Goal: Navigation & Orientation: Find specific page/section

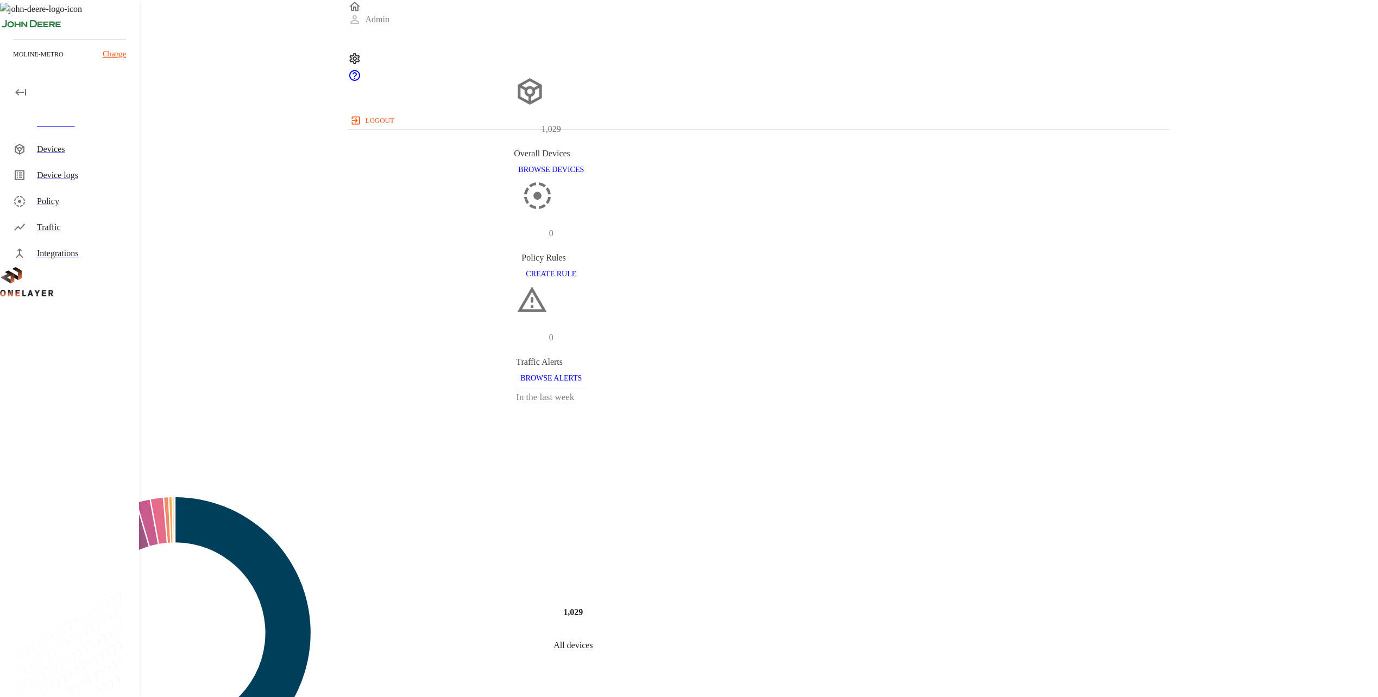
click at [102, 156] on div "Devices" at bounding box center [71, 149] width 135 height 26
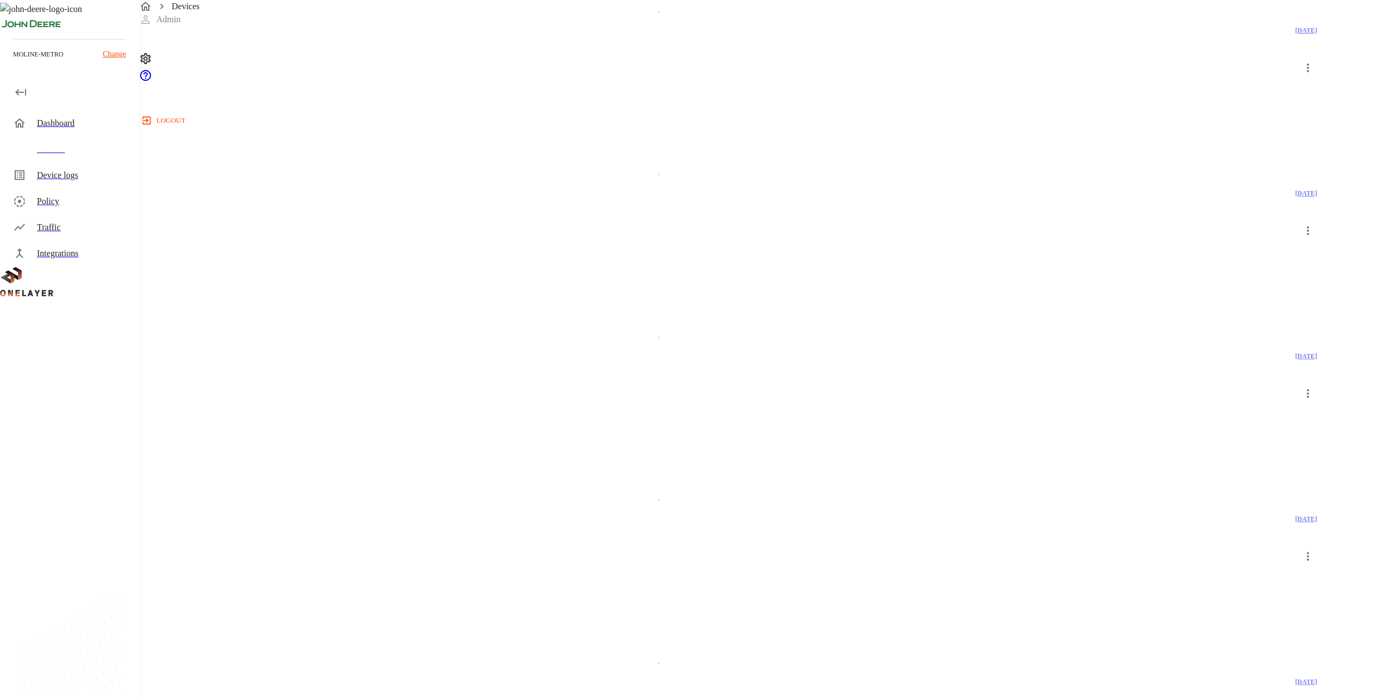
scroll to position [1063, 0]
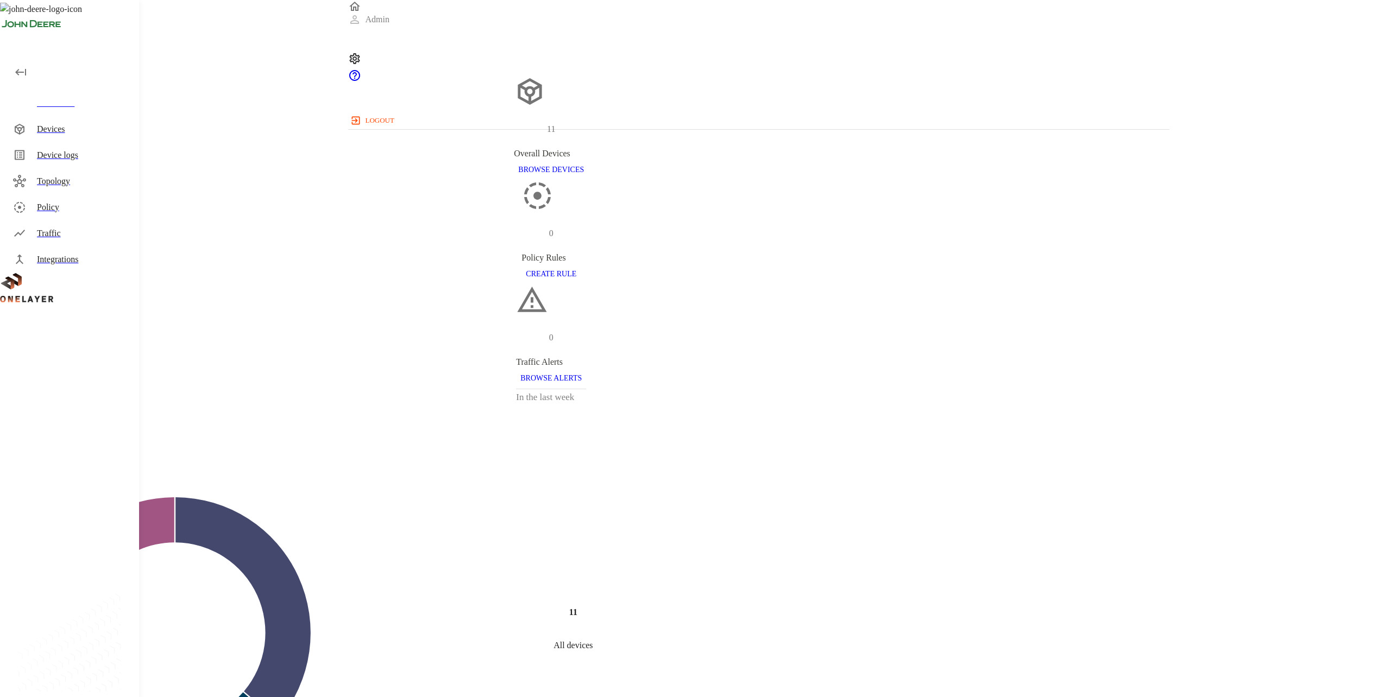
drag, startPoint x: 0, startPoint y: 0, endPoint x: 288, endPoint y: 492, distance: 570.2
click at [288, 492] on div "Dashboard 11 Overall Devices BROWSE DEVICES 0 Policy Rules CREATE RULE 0 Traffi…" at bounding box center [689, 665] width 1378 height 1308
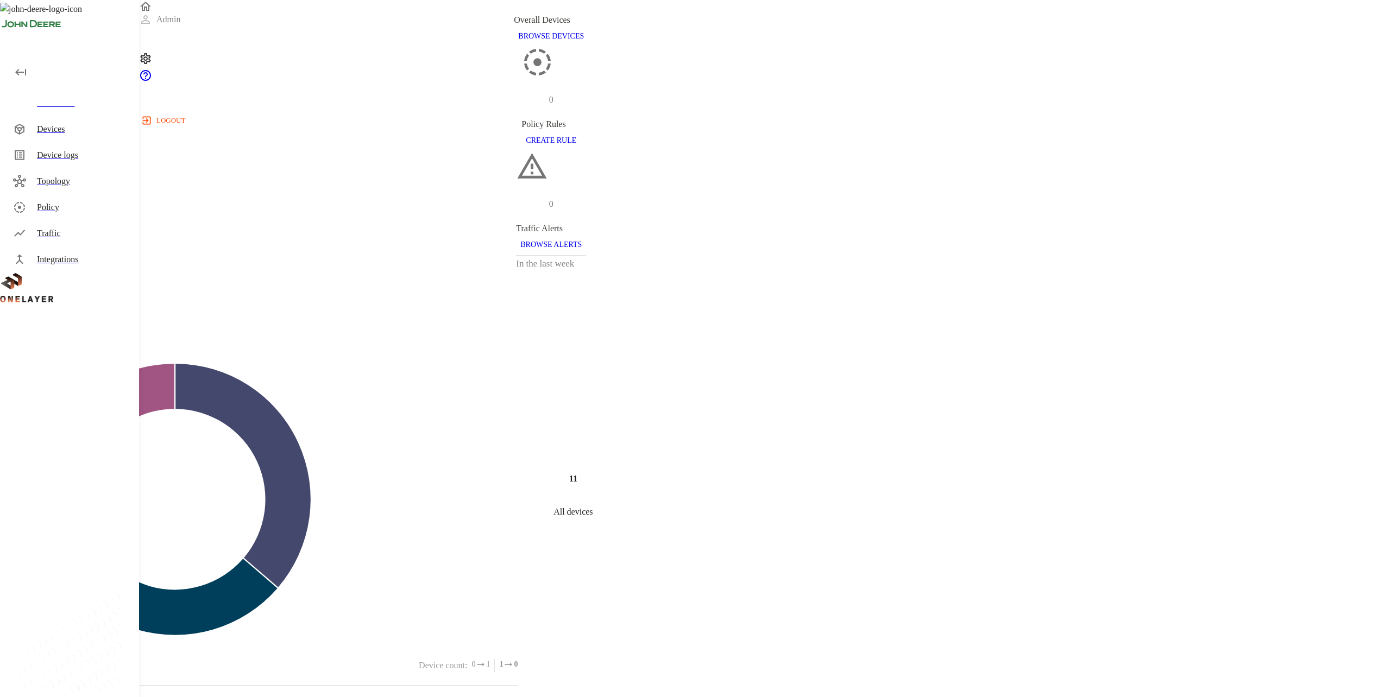
scroll to position [217, 0]
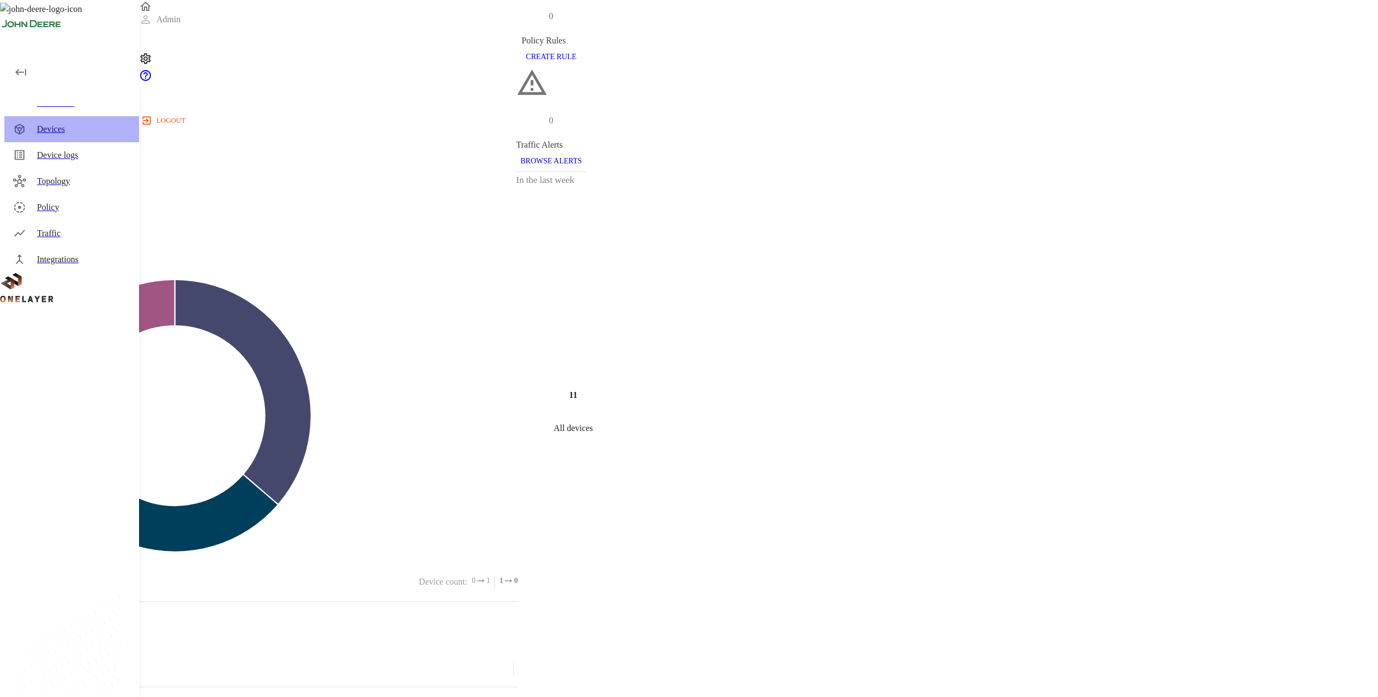
click at [42, 135] on div "Devices" at bounding box center [83, 129] width 93 height 13
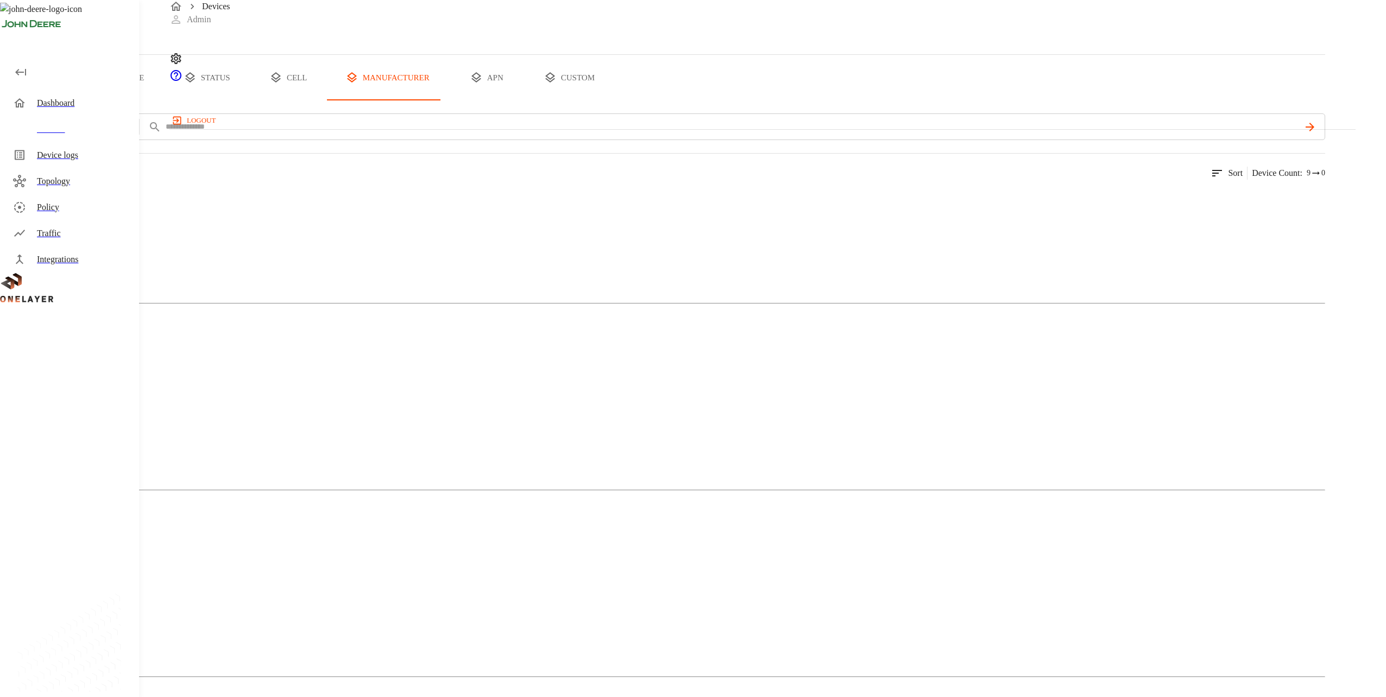
click at [166, 100] on button "type" at bounding box center [125, 78] width 81 height 46
click at [386, 3] on div "Devices Admin logout" at bounding box center [762, 64] width 1186 height 129
click at [375, 6] on div "Devices Admin logout" at bounding box center [762, 64] width 1186 height 129
click at [381, 0] on div "Devices Admin logout" at bounding box center [762, 64] width 1186 height 129
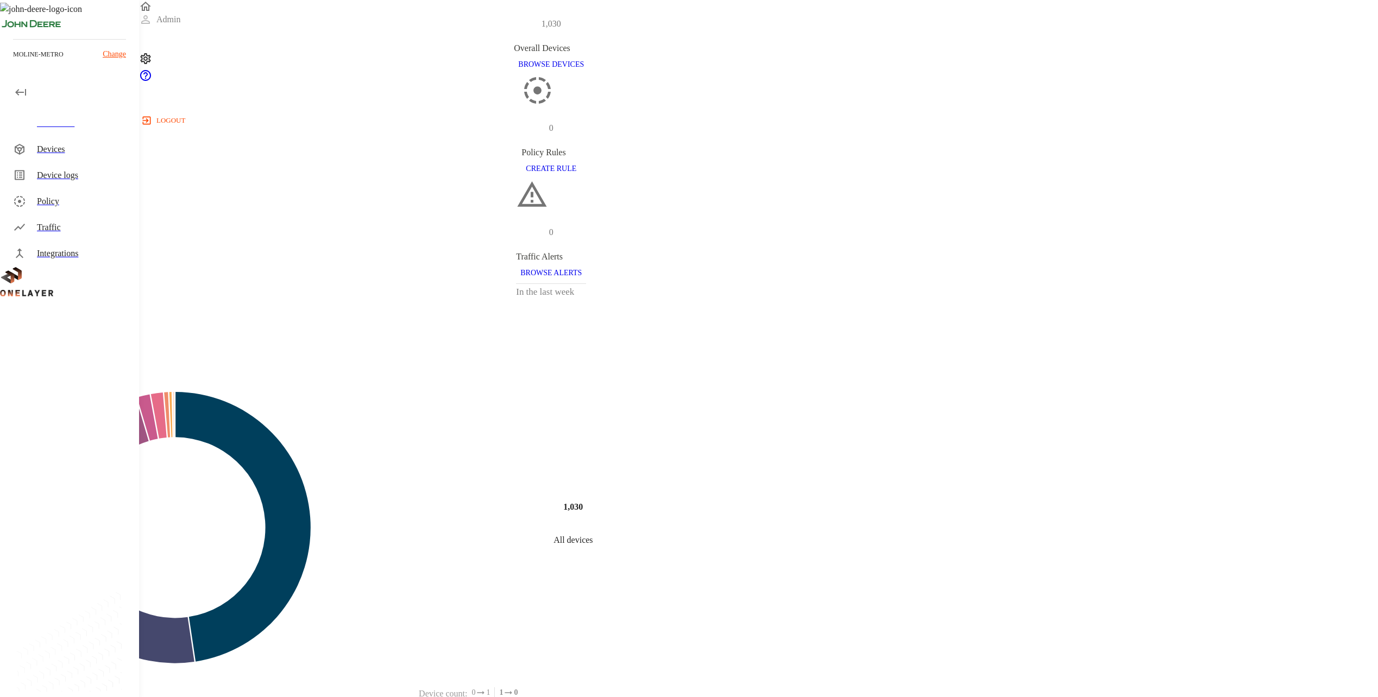
scroll to position [89, 0]
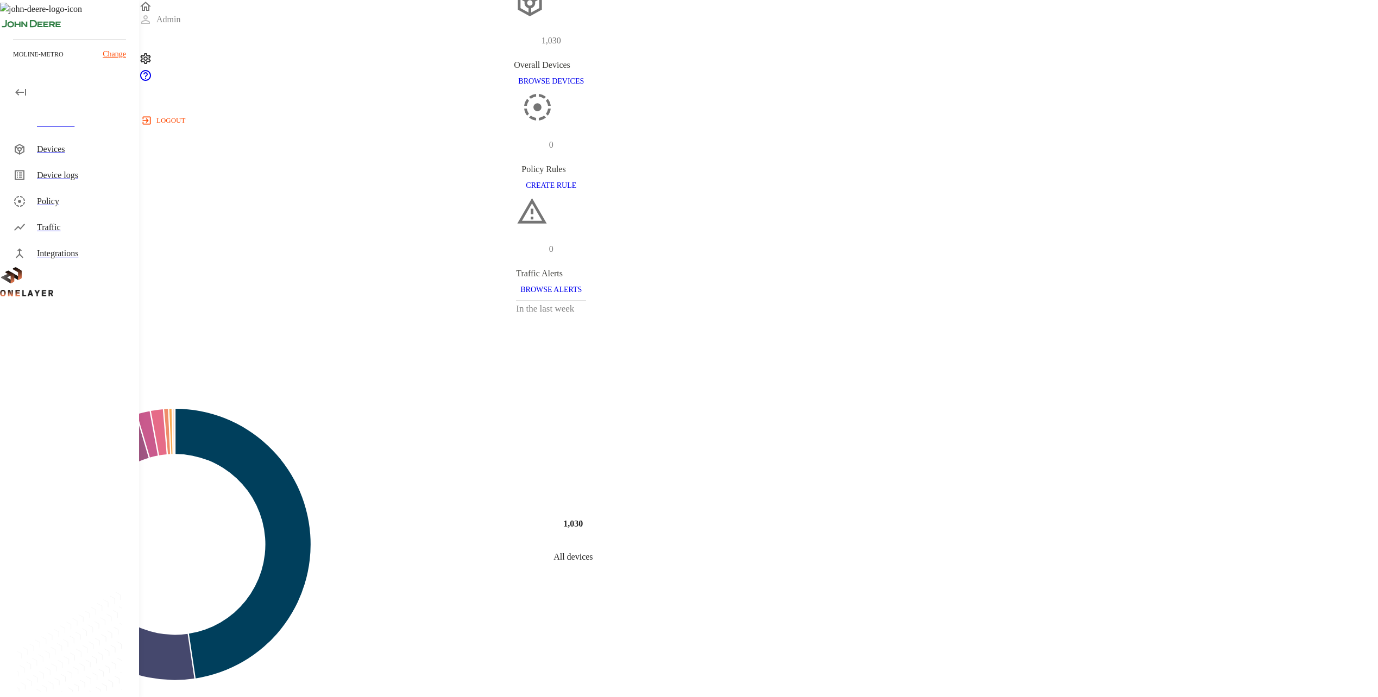
click at [79, 156] on div "Devices" at bounding box center [71, 149] width 135 height 26
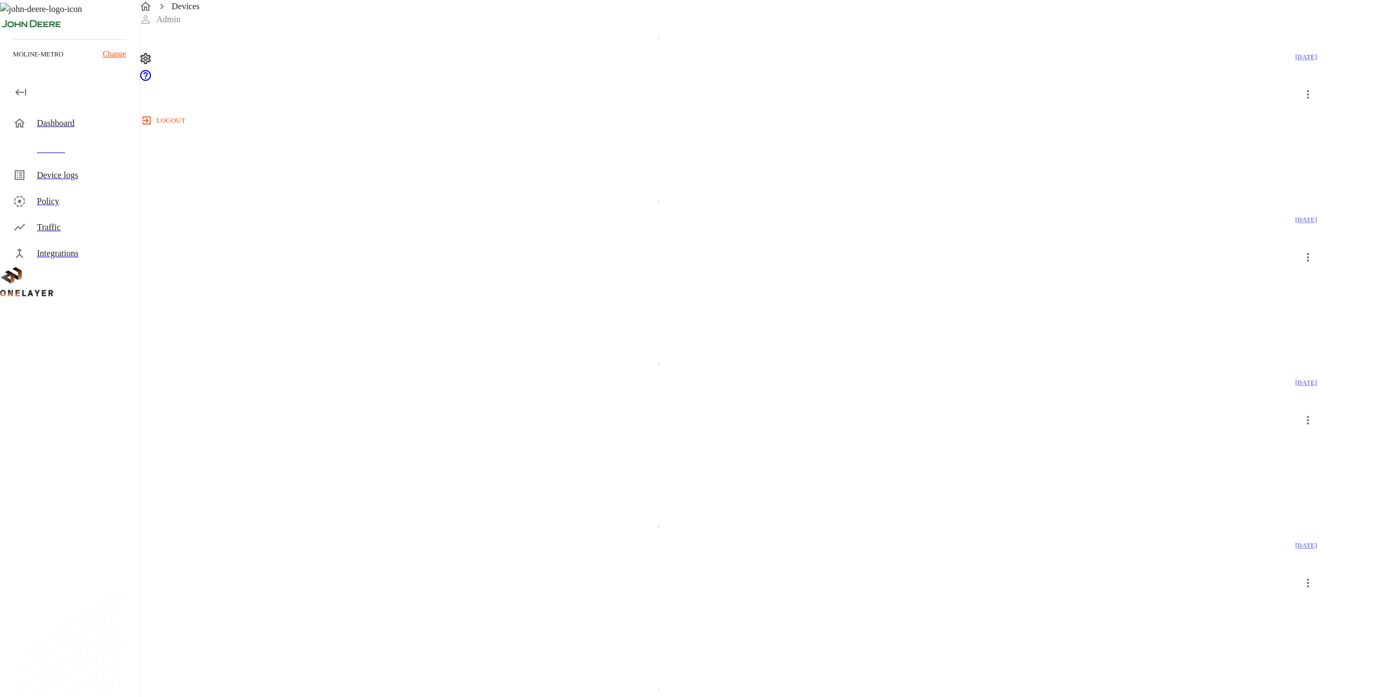
scroll to position [1063, 0]
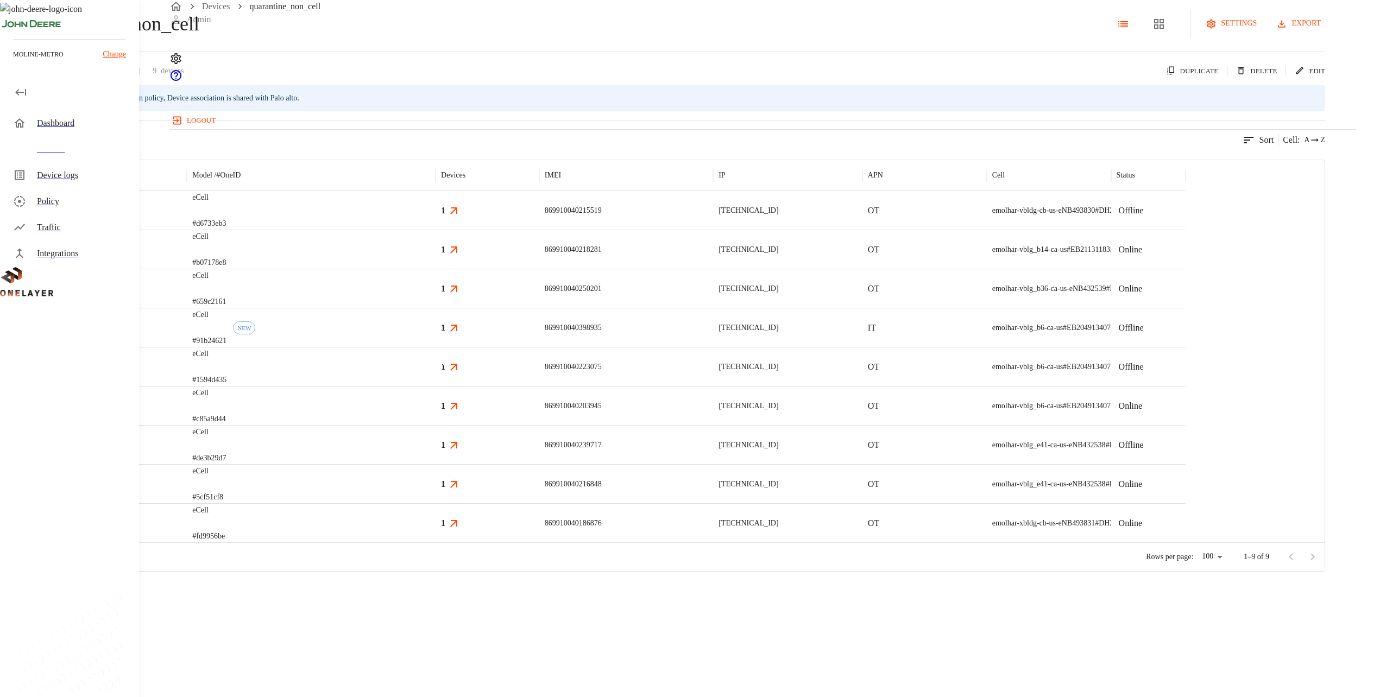
click at [255, 331] on span "NEW" at bounding box center [243, 328] width 21 height 7
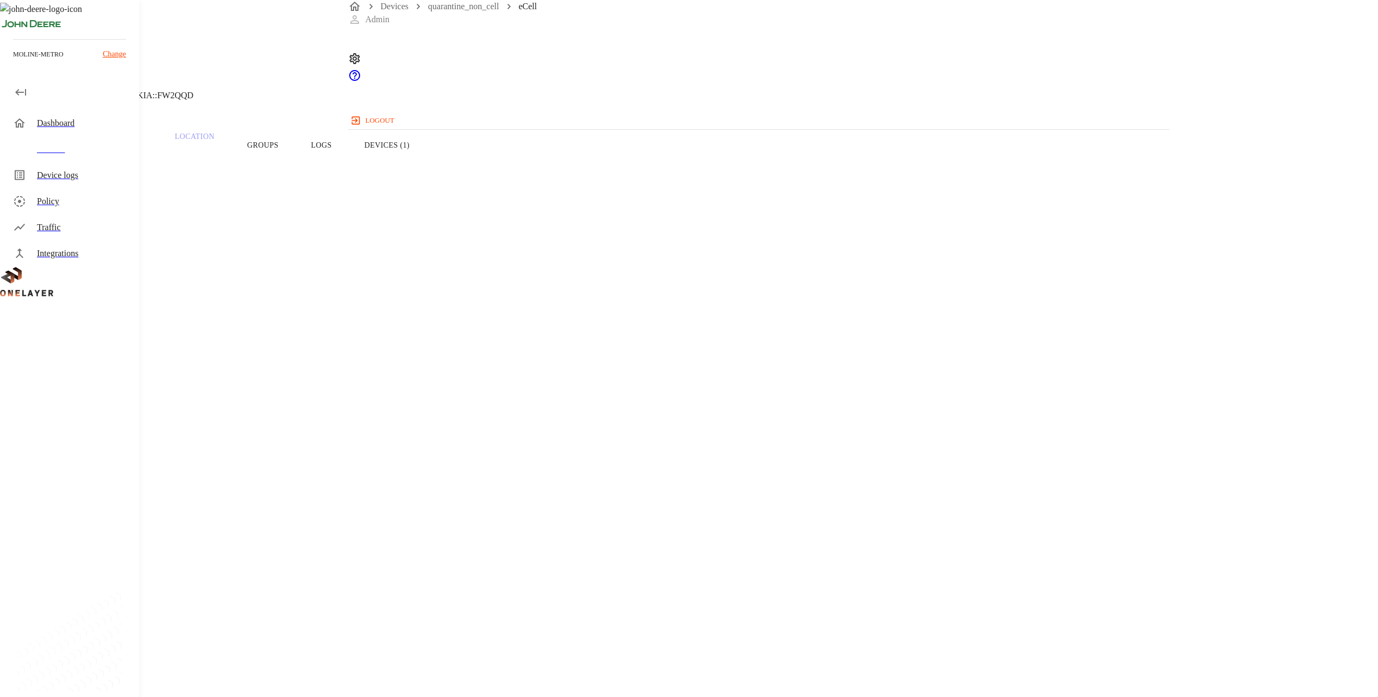
click at [55, 136] on div "Devices" at bounding box center [71, 149] width 135 height 26
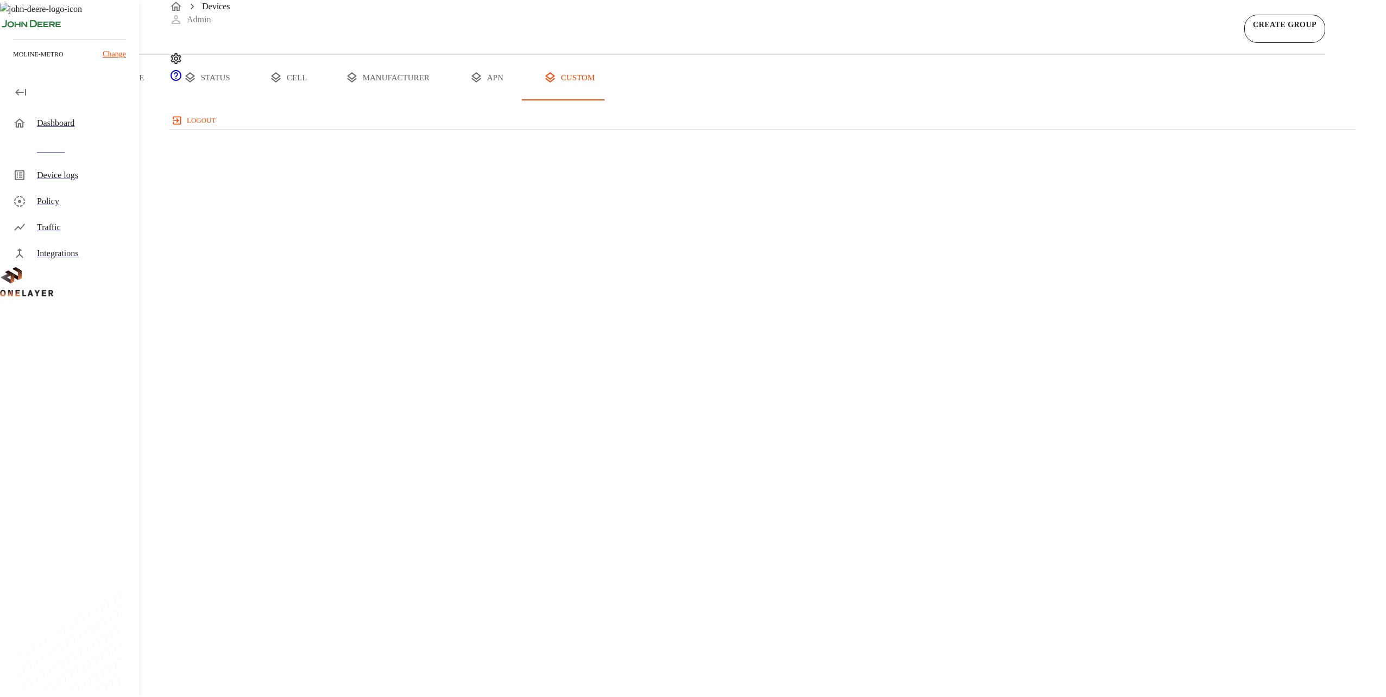
click at [60, 131] on div "Dashboard" at bounding box center [71, 123] width 135 height 26
